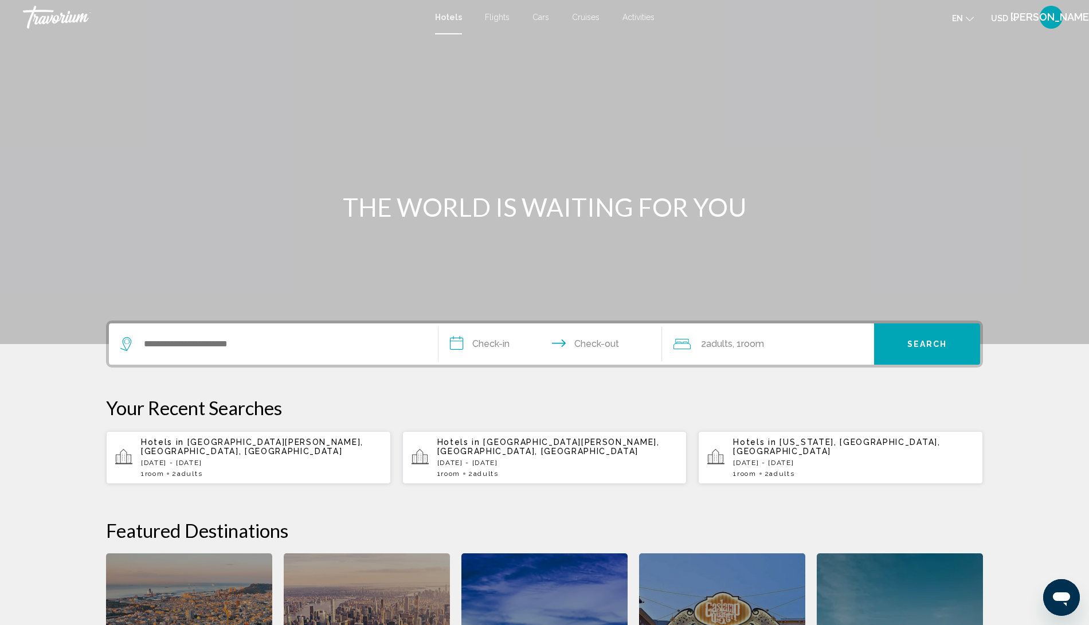
click at [638, 17] on span "Activities" at bounding box center [638, 17] width 32 height 9
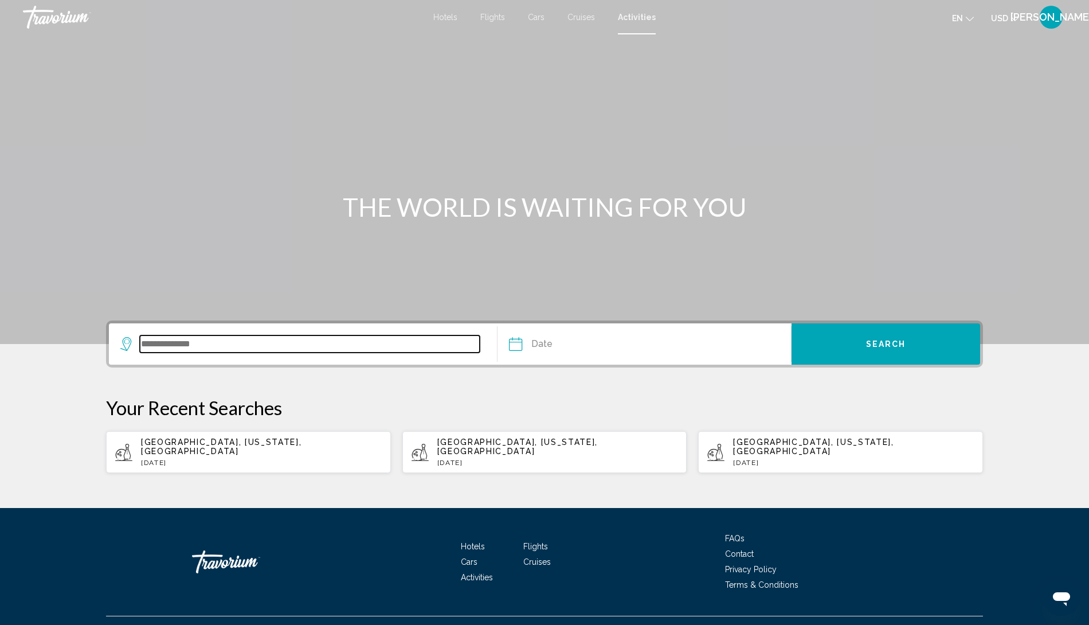
click at [237, 349] on input "Search widget" at bounding box center [310, 343] width 340 height 17
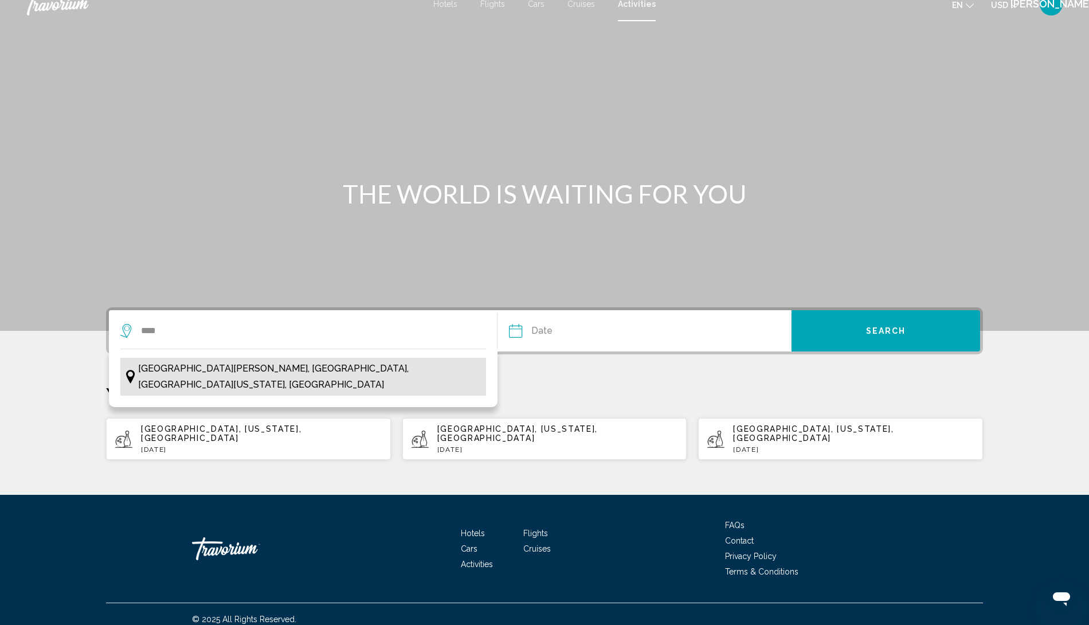
click at [188, 370] on span "[GEOGRAPHIC_DATA][PERSON_NAME], [GEOGRAPHIC_DATA], [GEOGRAPHIC_DATA][US_STATE],…" at bounding box center [309, 376] width 342 height 32
type input "**********"
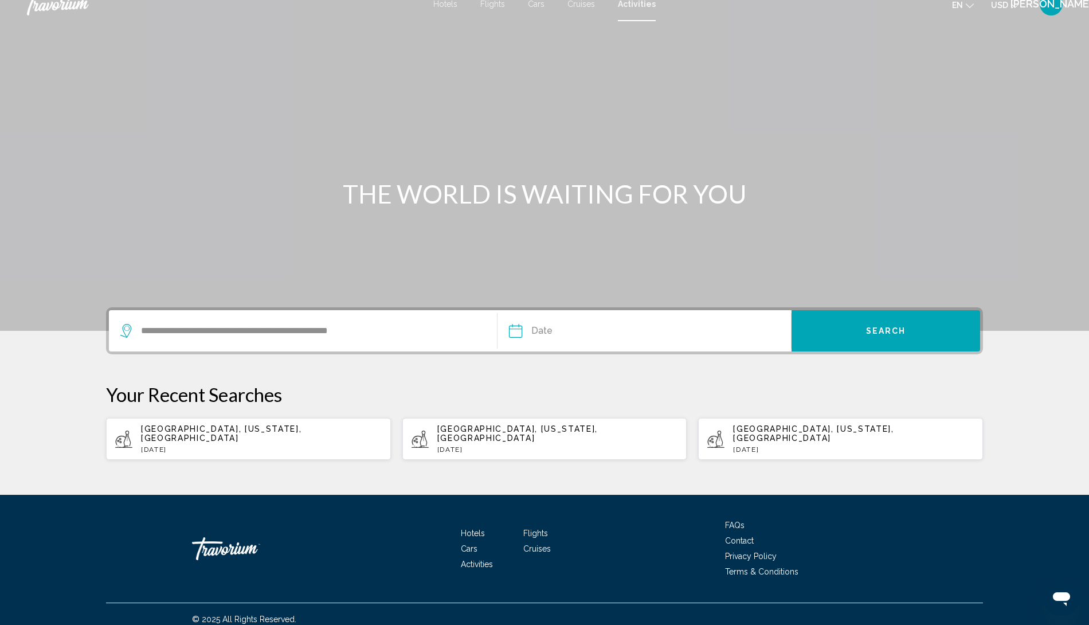
click at [516, 328] on input "Date" at bounding box center [579, 332] width 146 height 45
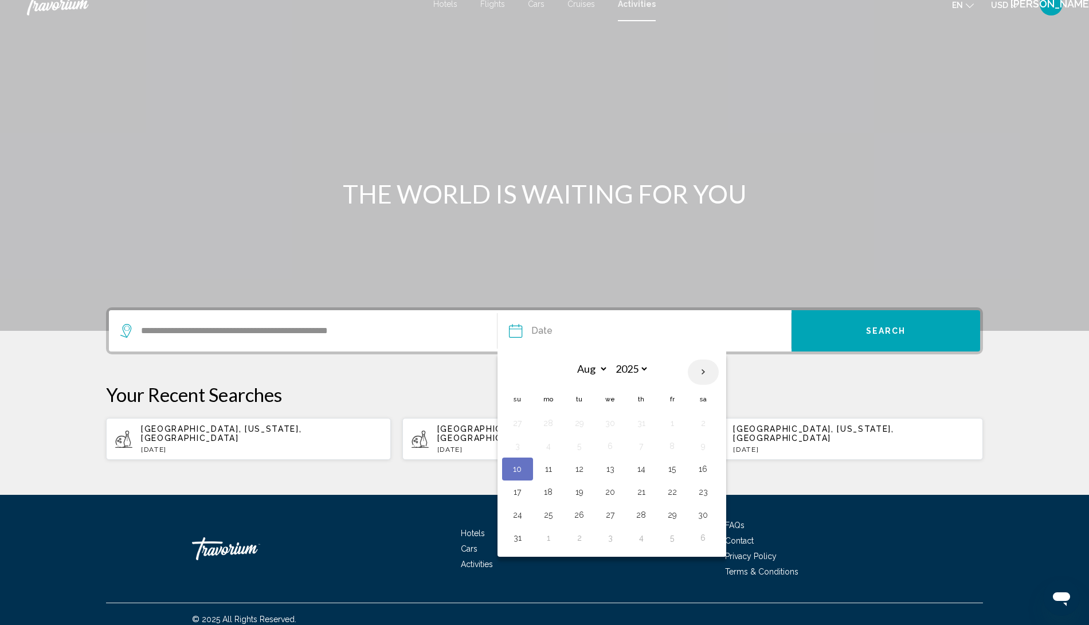
click at [704, 372] on th "Next month" at bounding box center [703, 371] width 31 height 25
click at [519, 370] on th "Previous month" at bounding box center [517, 371] width 31 height 25
select select "*"
click at [579, 507] on button "30" at bounding box center [579, 515] width 18 height 16
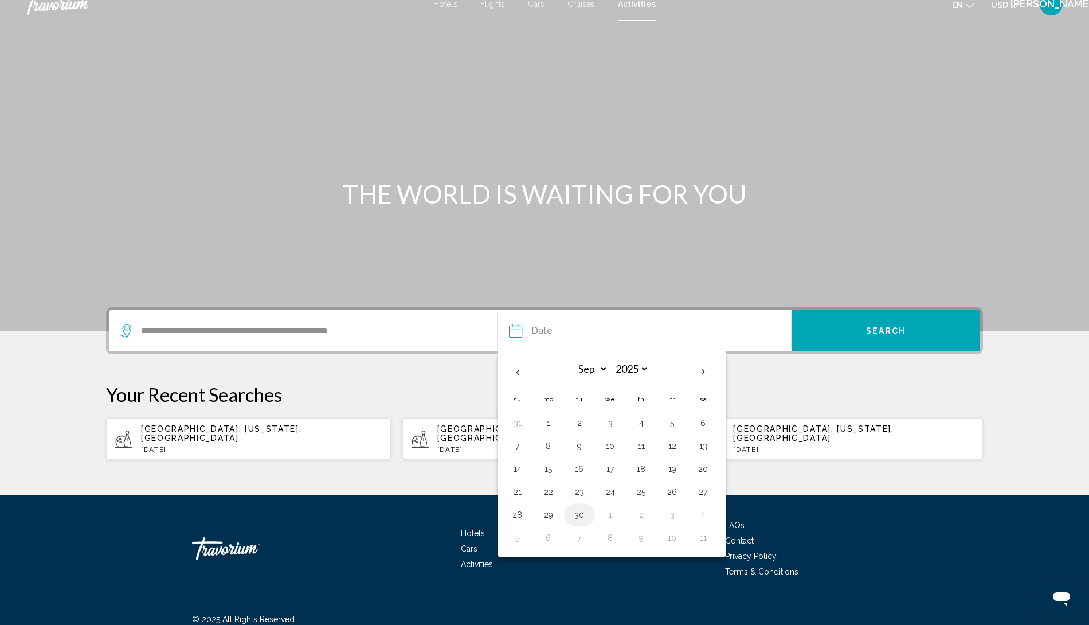
type input "**********"
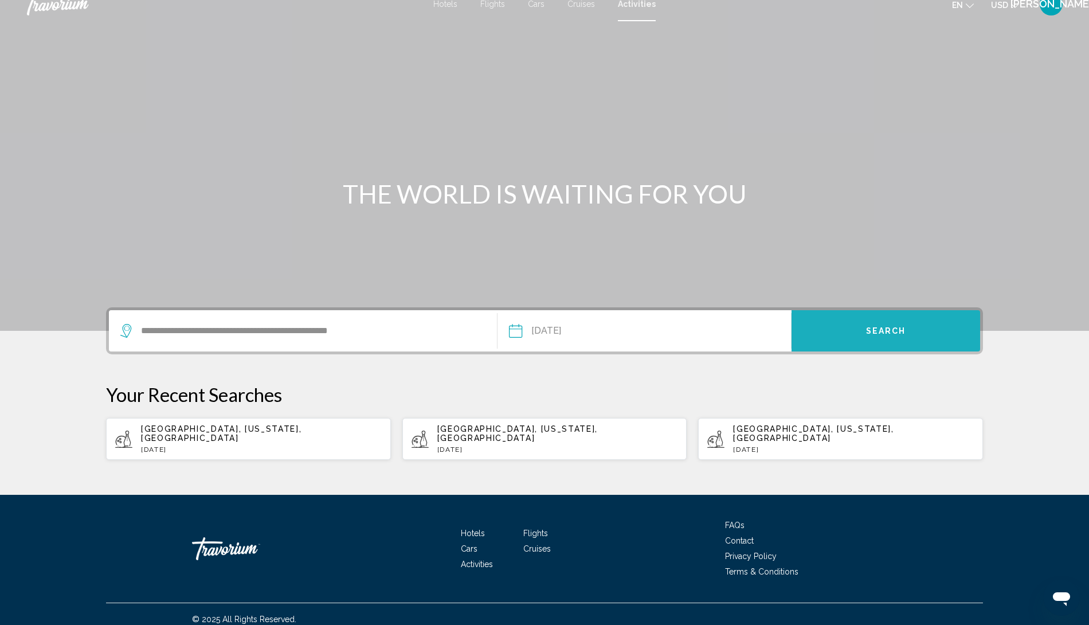
click at [835, 331] on button "Search" at bounding box center [885, 330] width 189 height 41
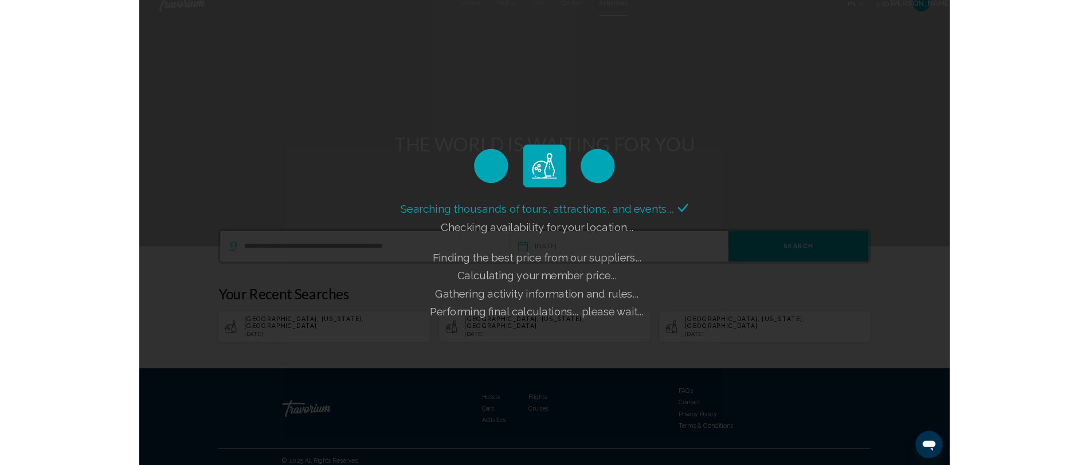
scroll to position [13, 0]
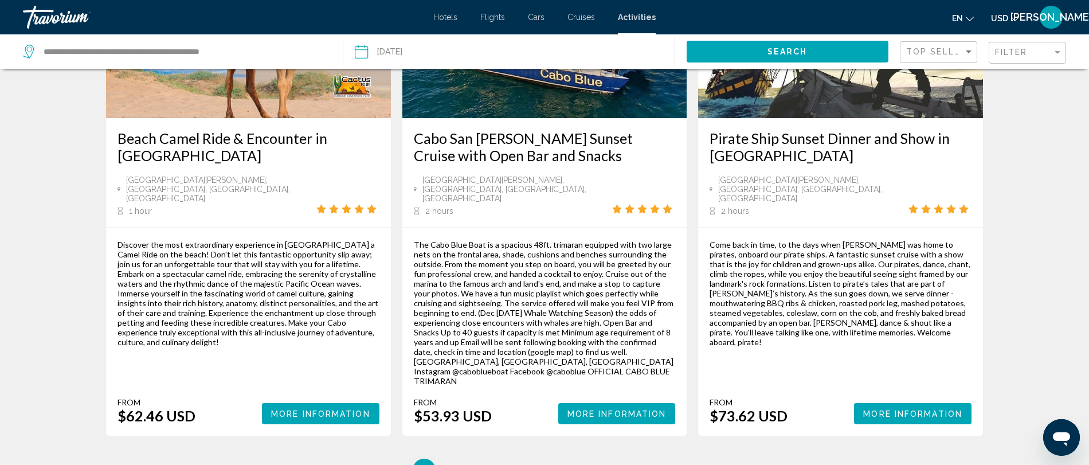
scroll to position [1784, 0]
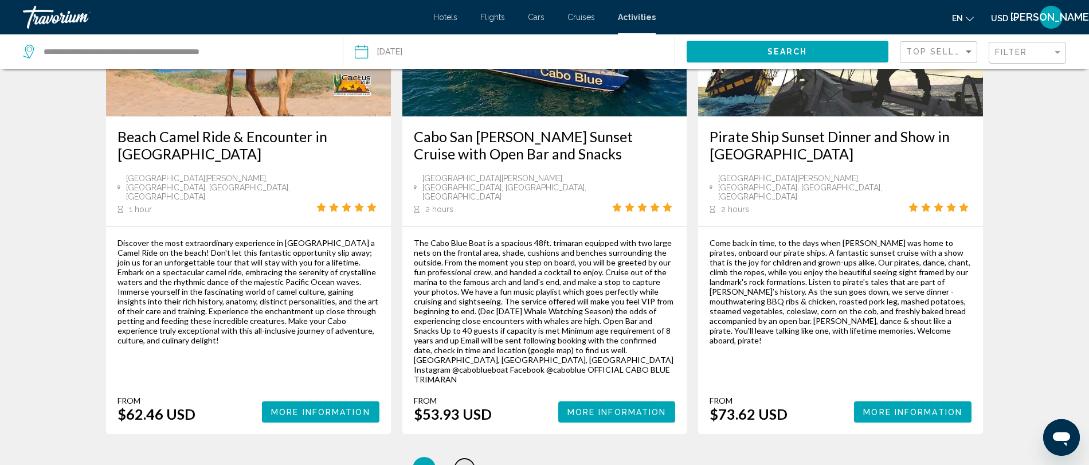
click at [456, 458] on link "page 2" at bounding box center [464, 468] width 20 height 20
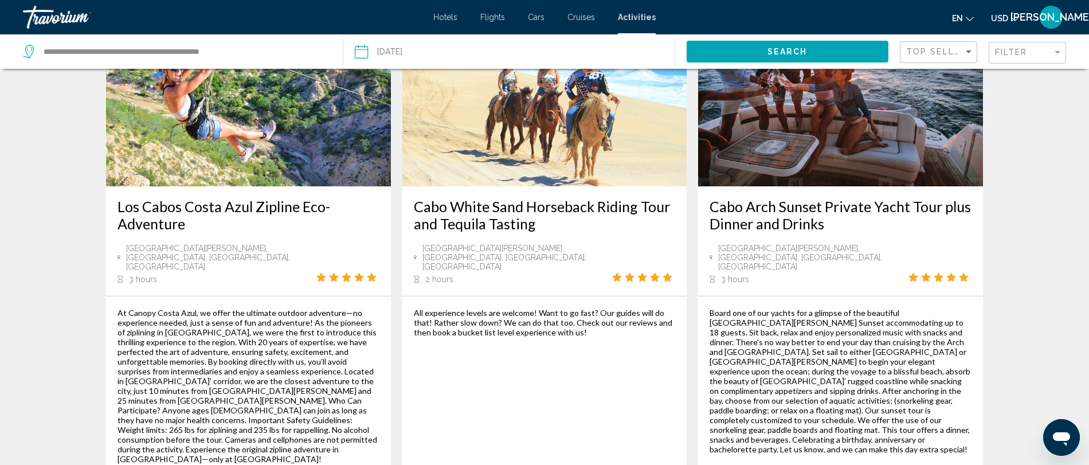
scroll to position [1746, 0]
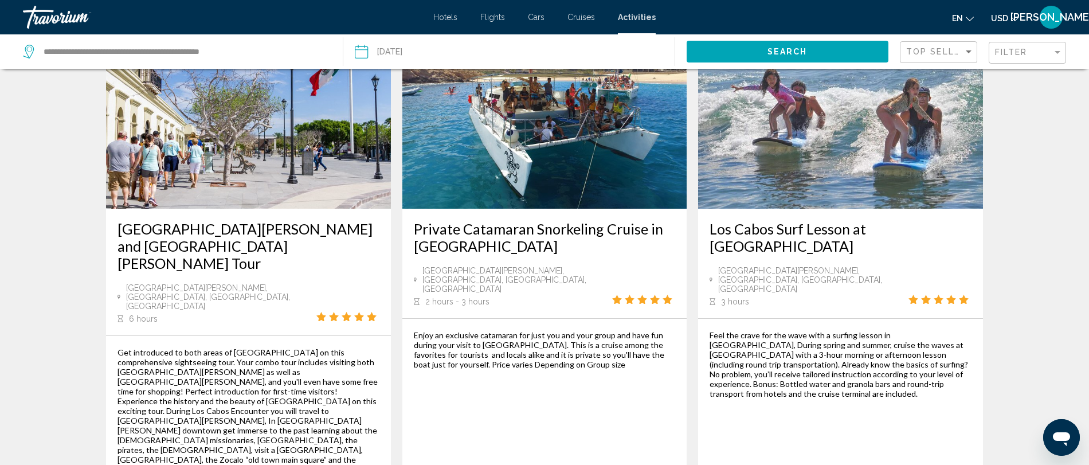
scroll to position [1669, 0]
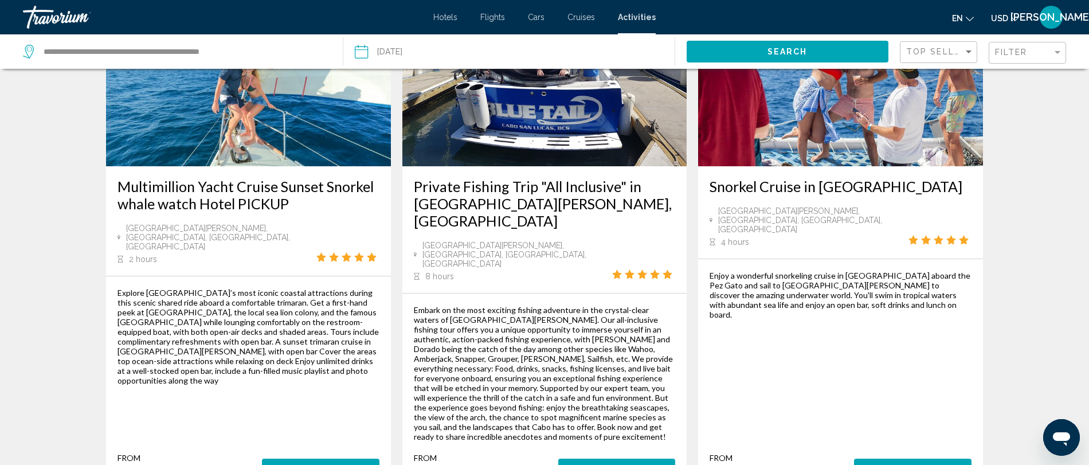
scroll to position [1699, 0]
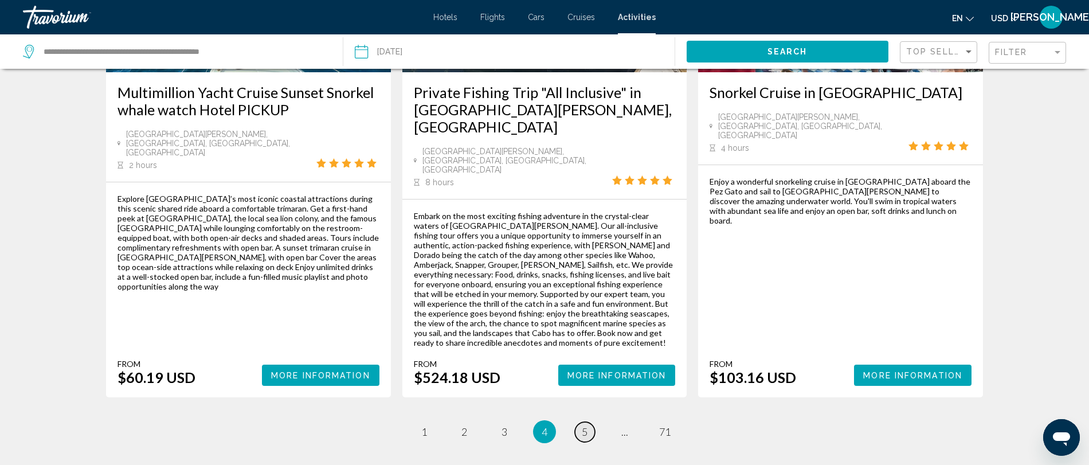
click at [582, 425] on span "5" at bounding box center [585, 431] width 6 height 13
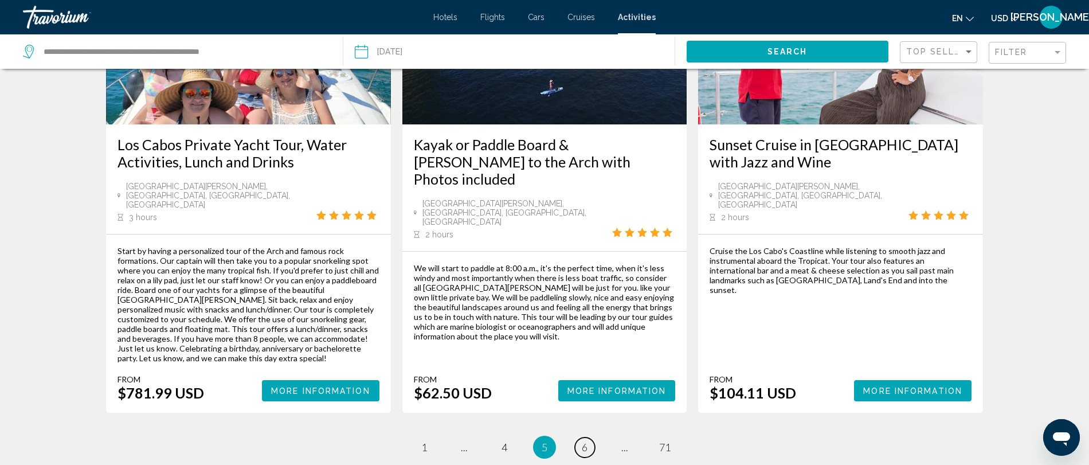
scroll to position [1672, 0]
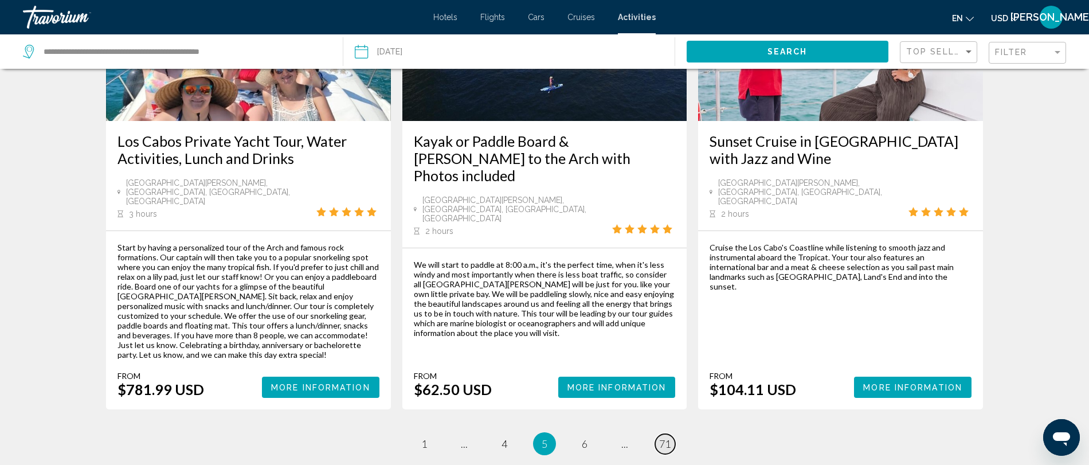
click at [671, 434] on link "page 71" at bounding box center [665, 444] width 20 height 20
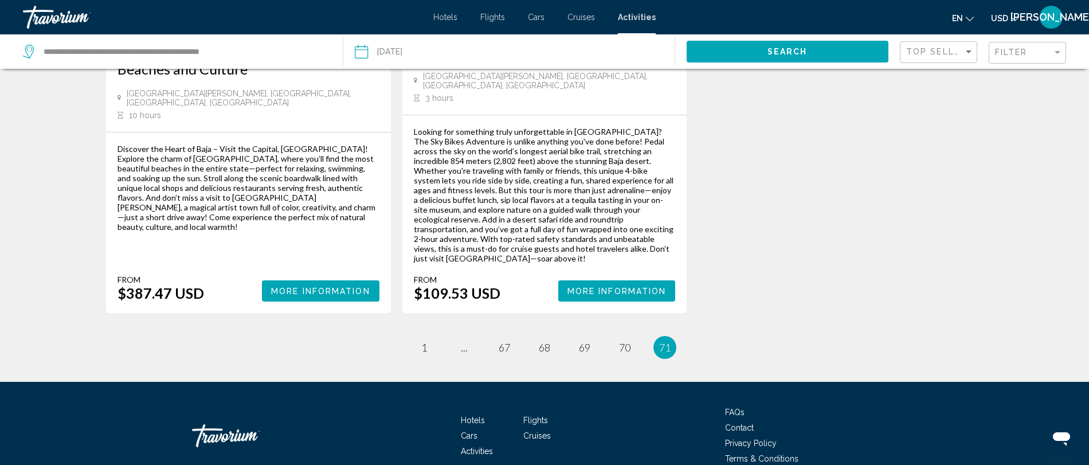
scroll to position [770, 0]
